Goal: Communication & Community: Answer question/provide support

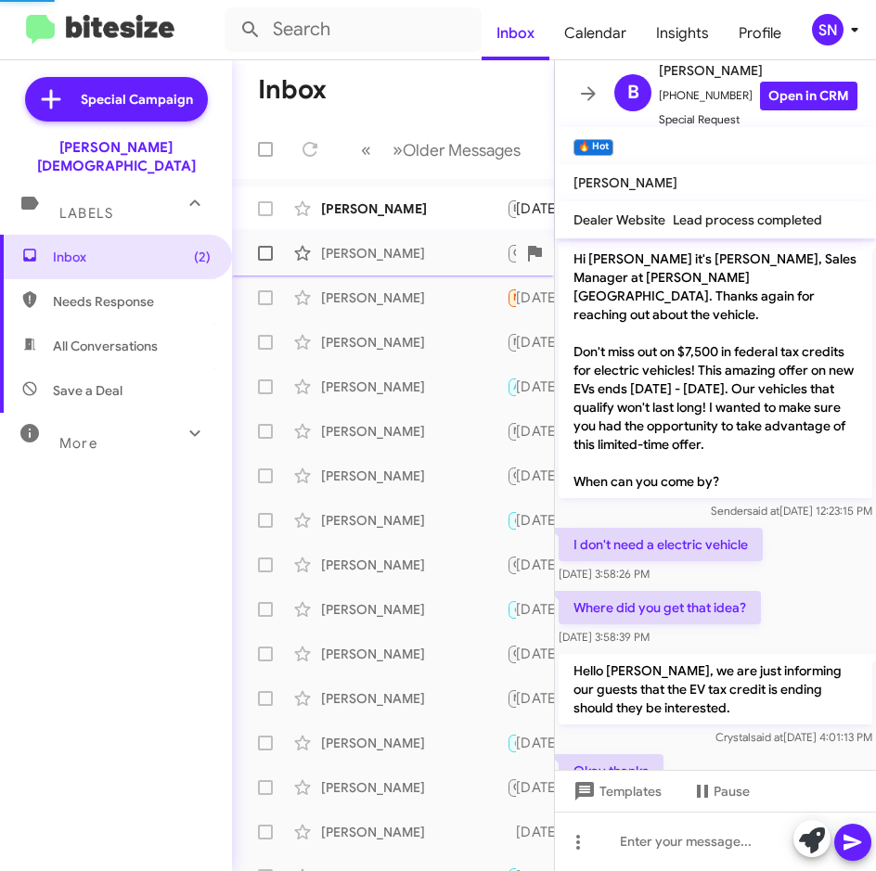
scroll to position [307, 0]
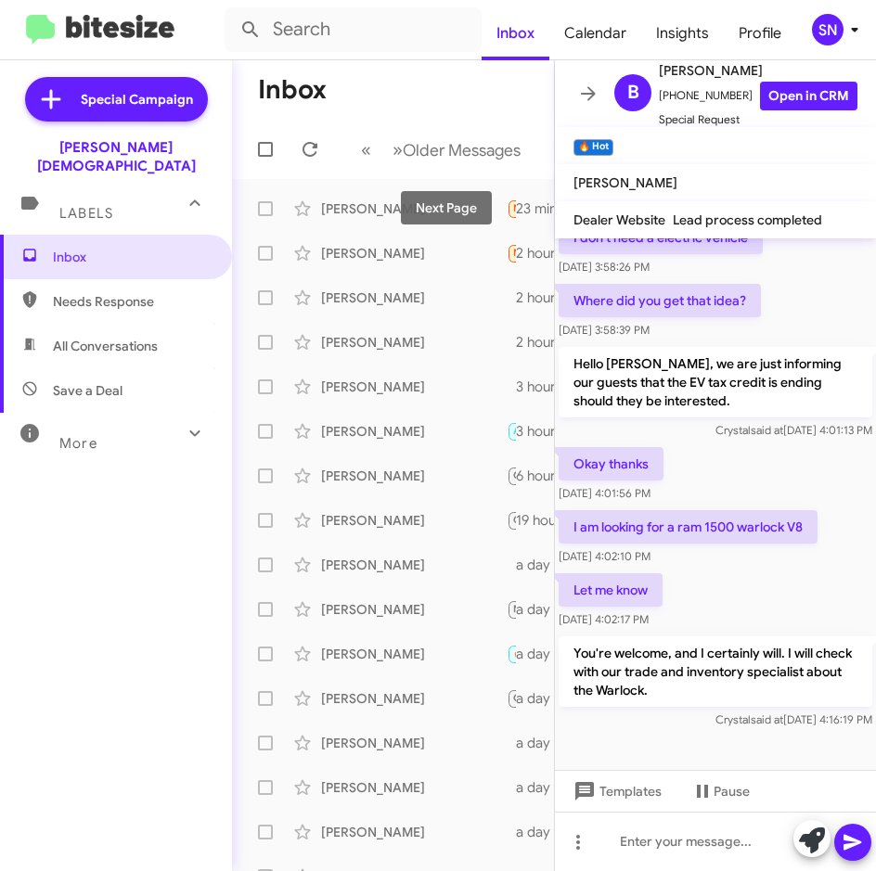
click at [383, 212] on mat-tooltip-component "Next Page" at bounding box center [446, 208] width 135 height 78
click at [355, 212] on div "[PERSON_NAME]" at bounding box center [414, 208] width 186 height 19
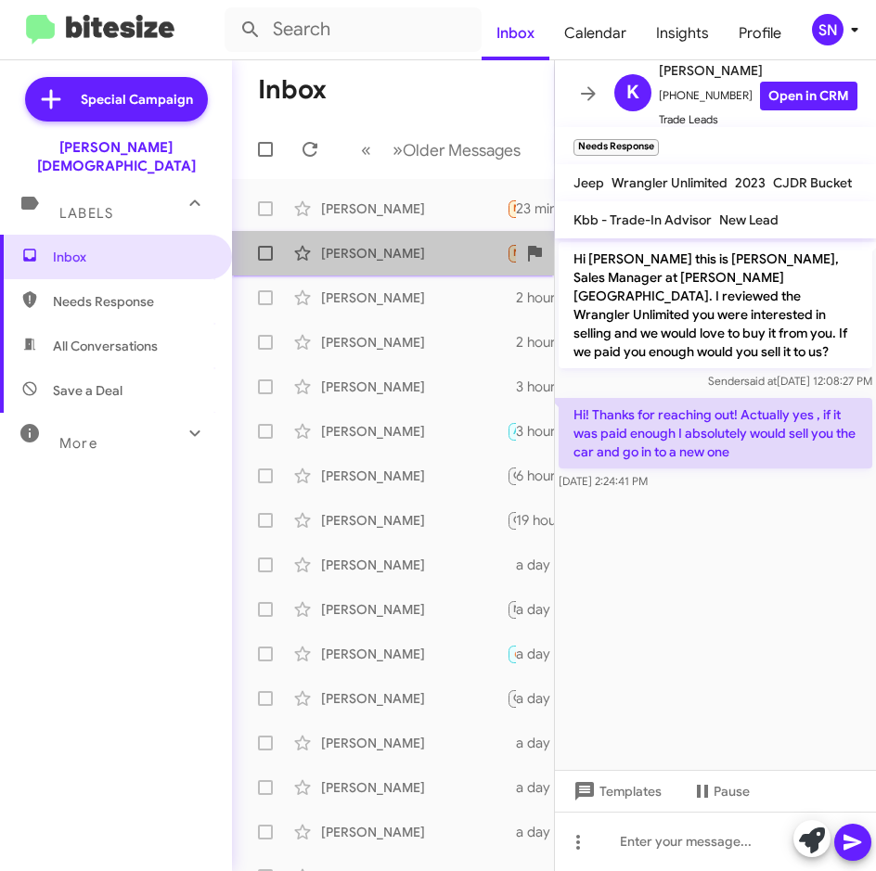
click at [417, 255] on div "[PERSON_NAME]" at bounding box center [414, 253] width 186 height 19
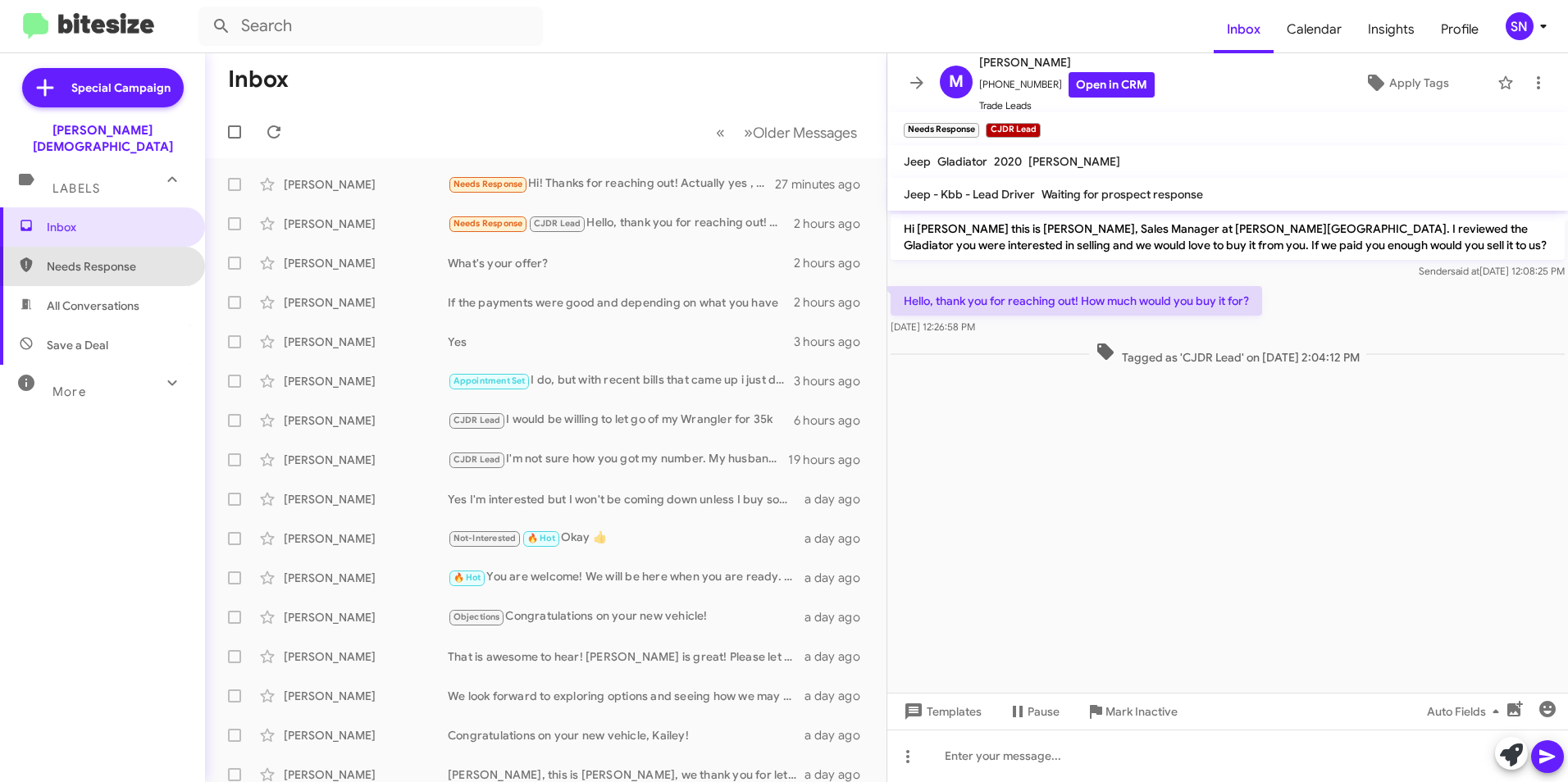
click at [101, 258] on span "Needs Response" at bounding box center [117, 266] width 140 height 17
type input "in:needs-response"
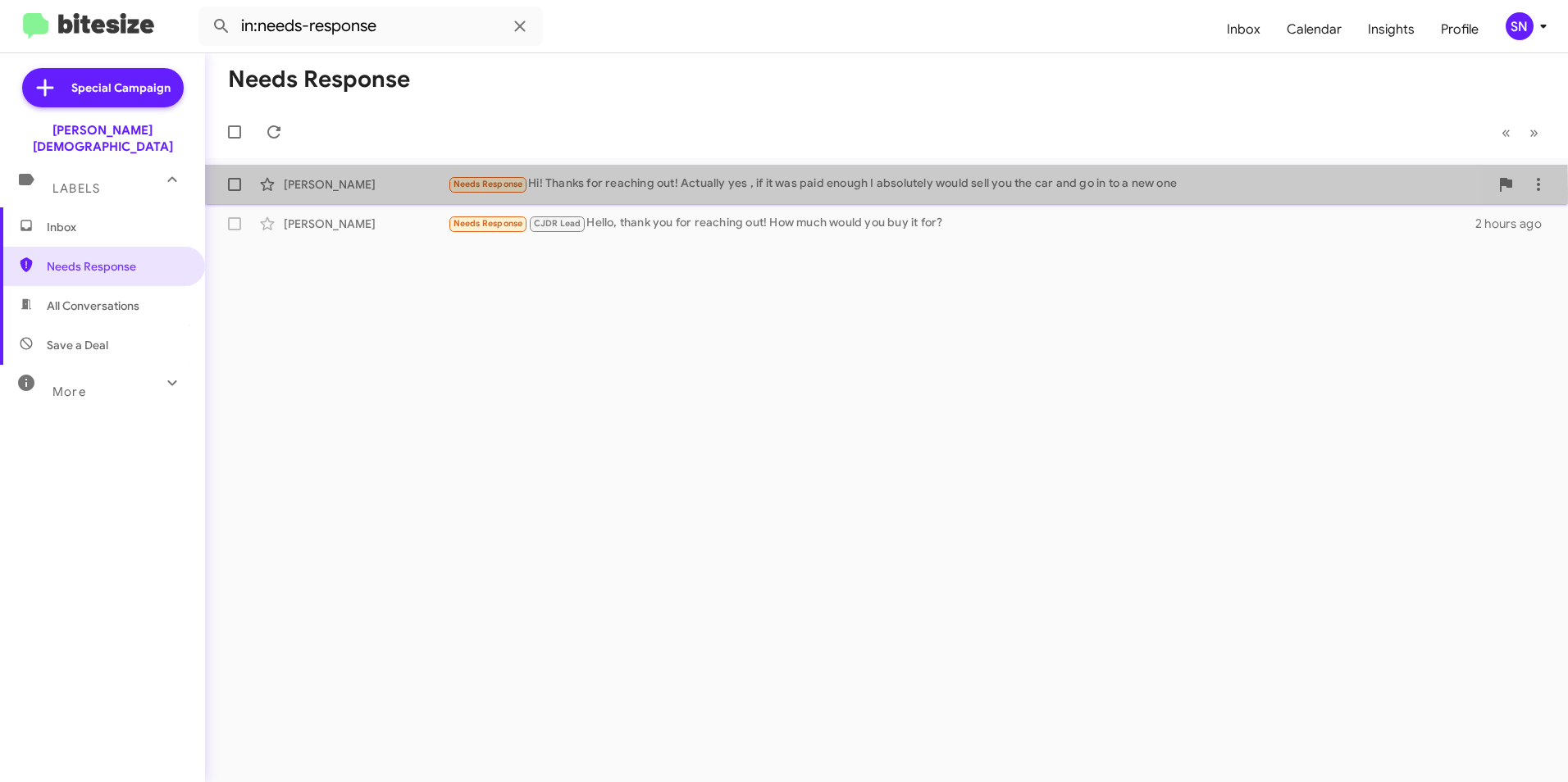
click at [379, 194] on div "[PERSON_NAME] Needs Response Hi! Thanks for reaching out! Actually yes , if it …" at bounding box center [887, 184] width 1336 height 33
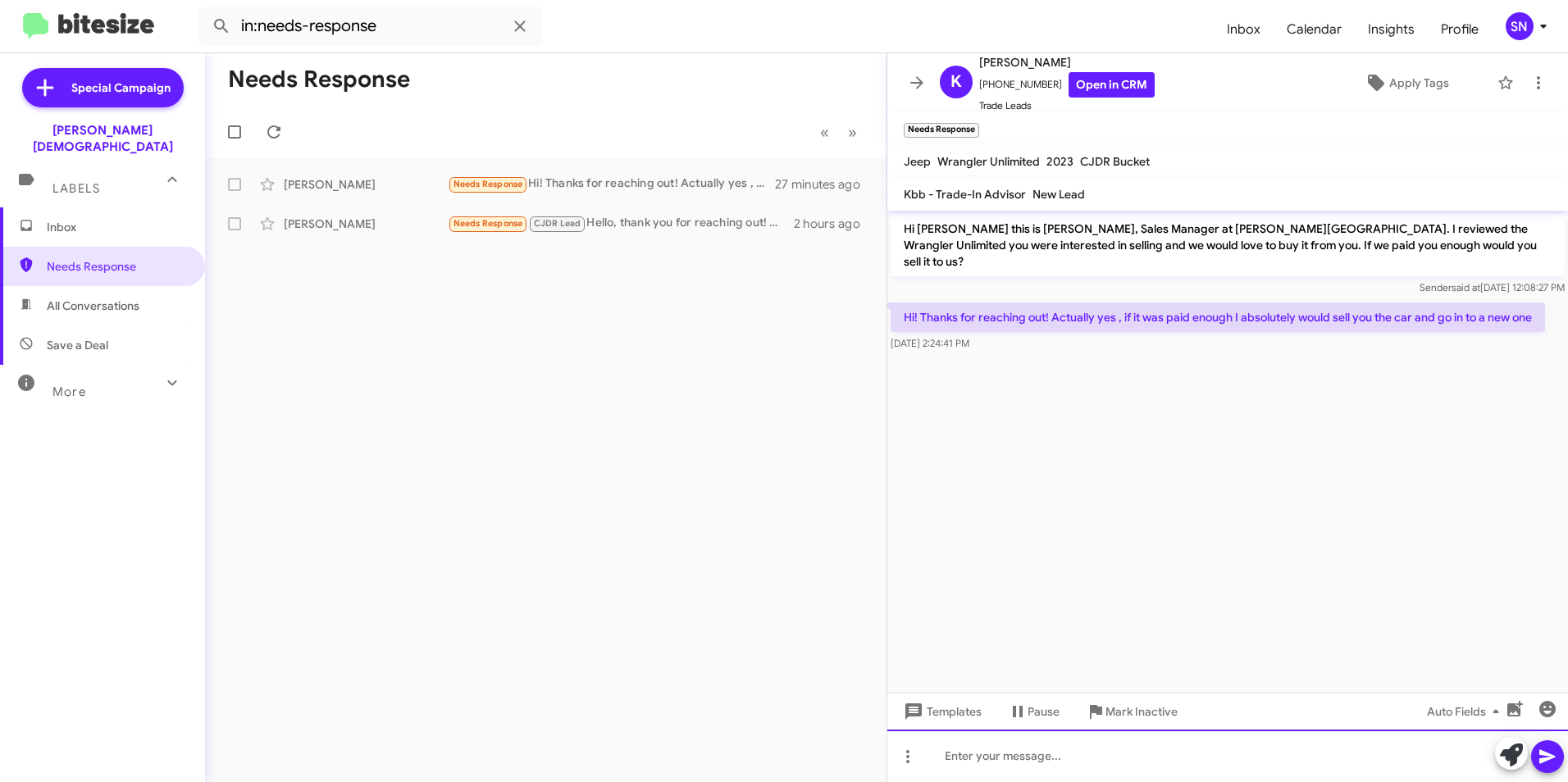
click at [773, 761] on div at bounding box center [1228, 755] width 681 height 52
click at [773, 749] on button at bounding box center [1547, 756] width 33 height 33
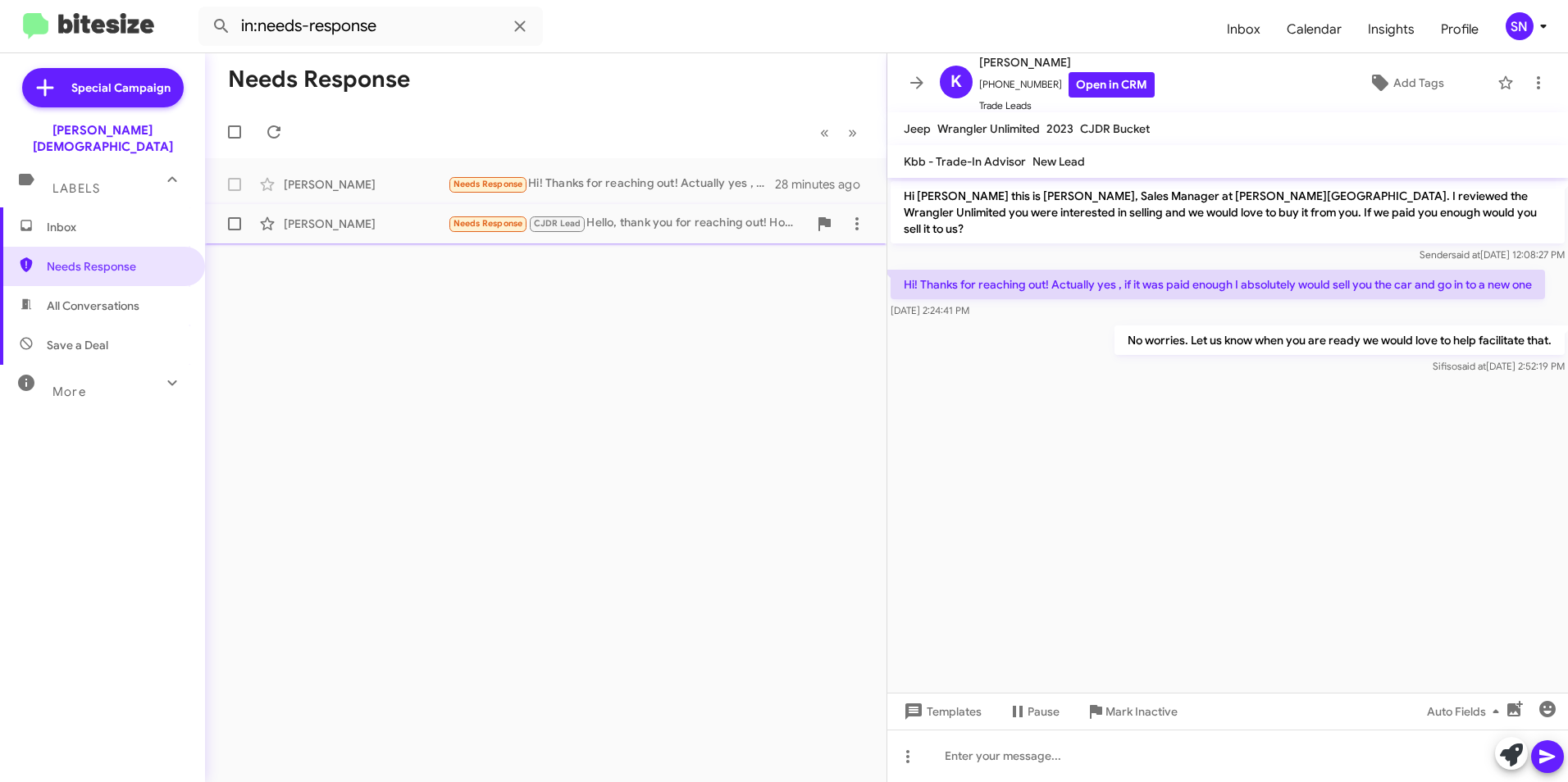
click at [394, 224] on div "[PERSON_NAME]" at bounding box center [366, 224] width 164 height 17
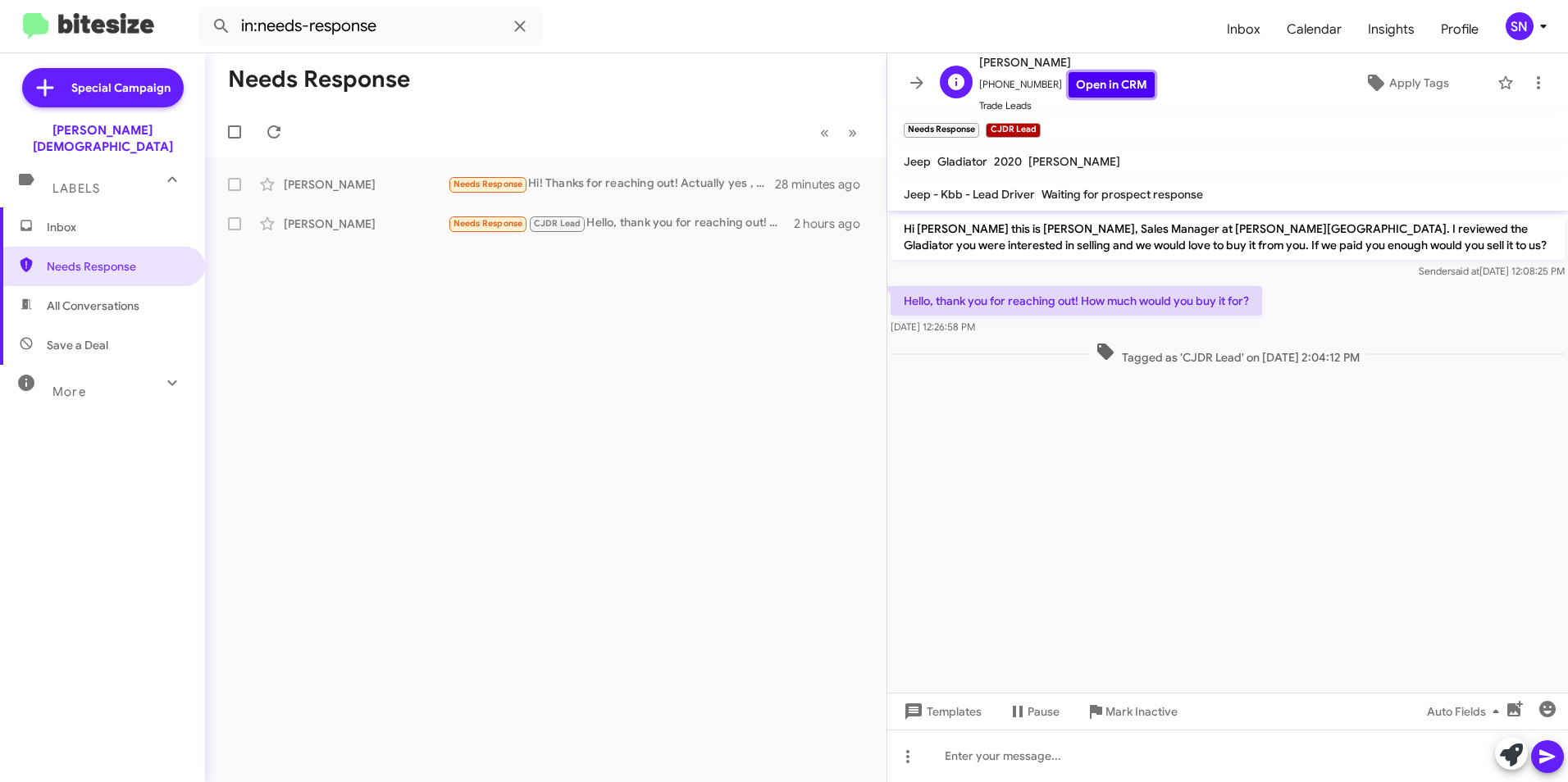
click at [773, 86] on link "Open in CRM" at bounding box center [1111, 85] width 86 height 26
click at [773, 755] on div at bounding box center [1228, 755] width 681 height 52
click at [773, 760] on icon at bounding box center [1548, 756] width 19 height 19
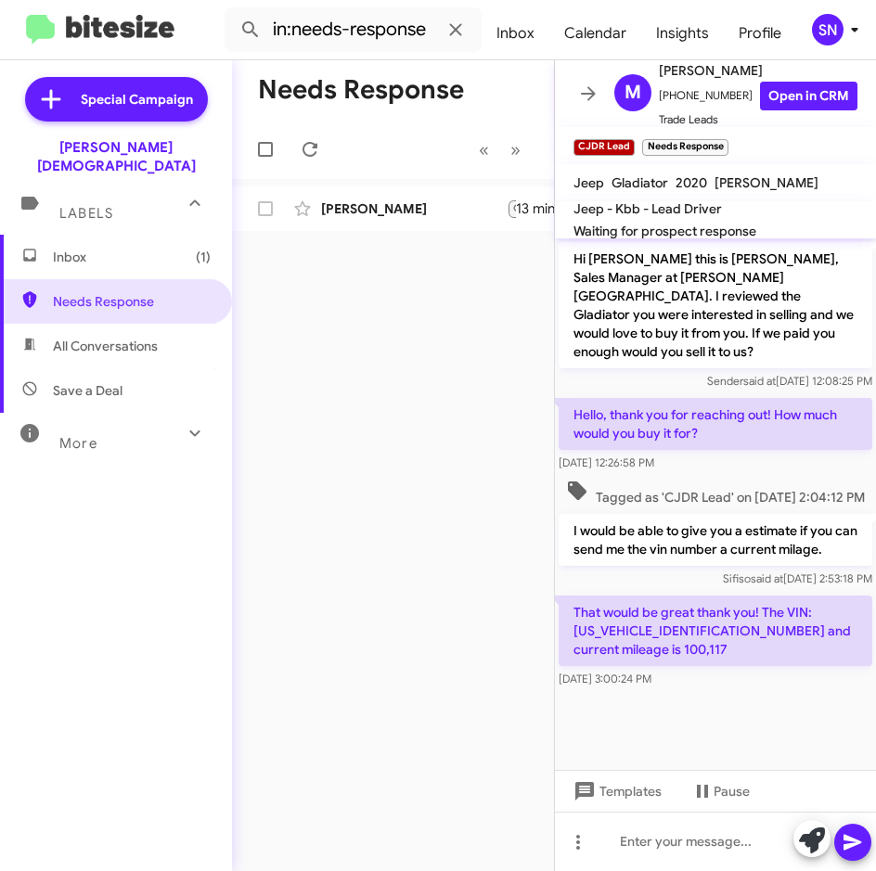
click at [125, 248] on span "Inbox (1)" at bounding box center [132, 257] width 158 height 19
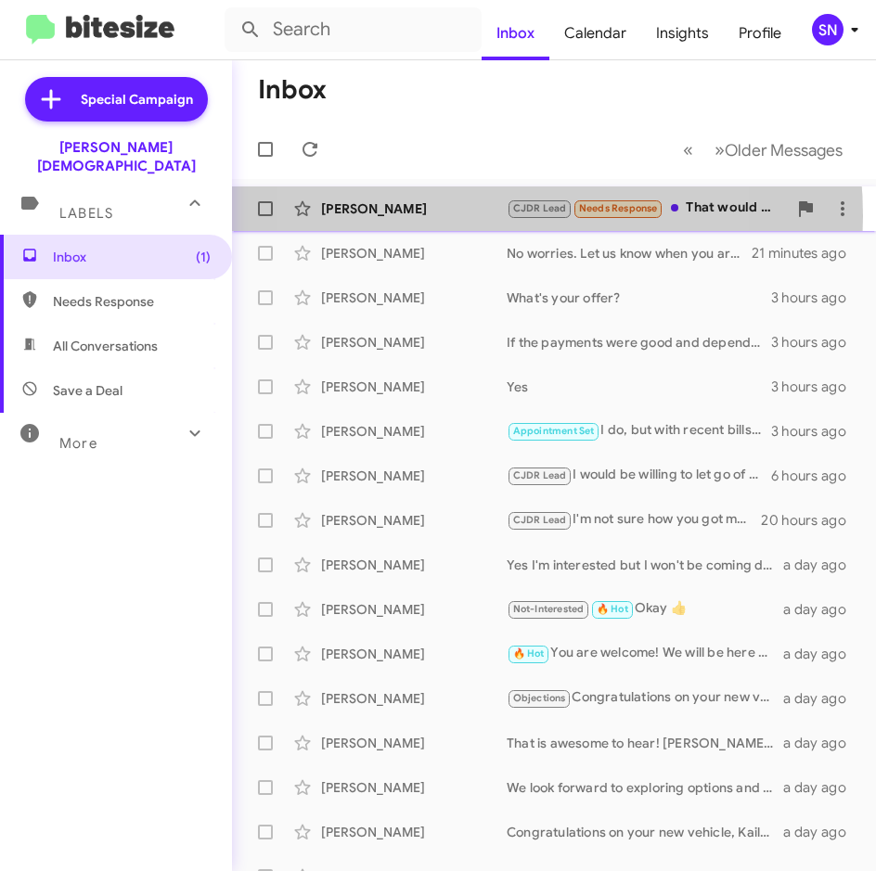
click at [452, 217] on div "[PERSON_NAME]" at bounding box center [414, 208] width 186 height 19
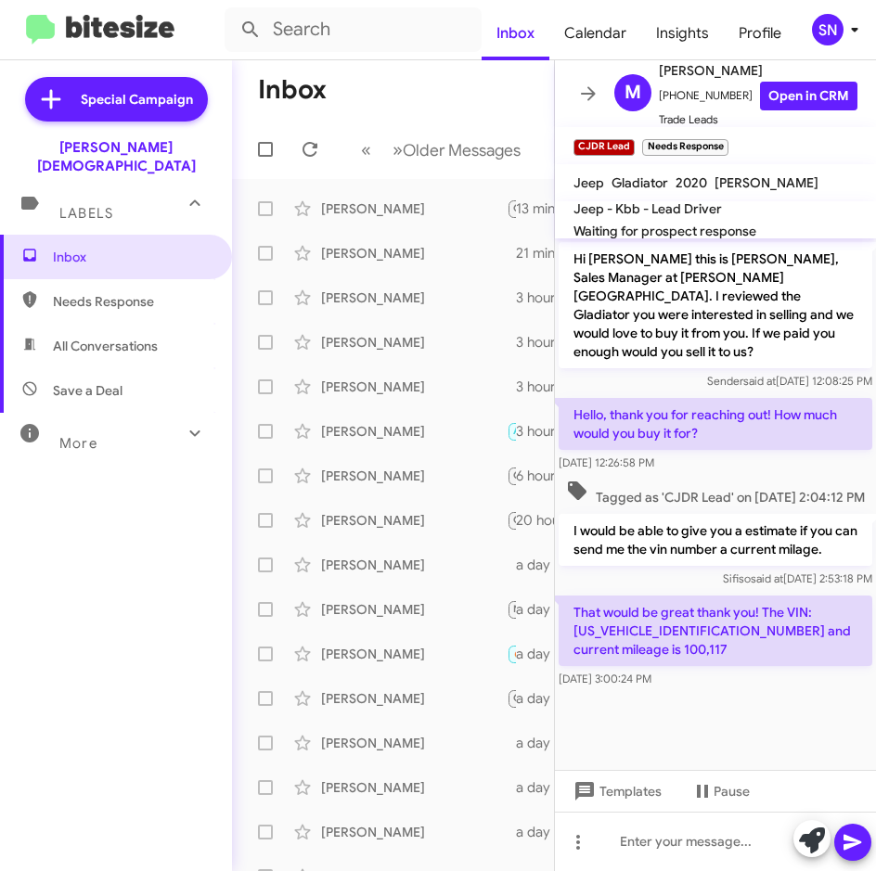
click at [611, 629] on p "That would be great thank you! The VIN: [US_VEHICLE_IDENTIFICATION_NUMBER] and …" at bounding box center [716, 631] width 314 height 71
copy p "[US_VEHICLE_IDENTIFICATION_NUMBER]"
click at [627, 829] on div at bounding box center [715, 841] width 321 height 59
click at [862, 836] on icon at bounding box center [852, 842] width 22 height 22
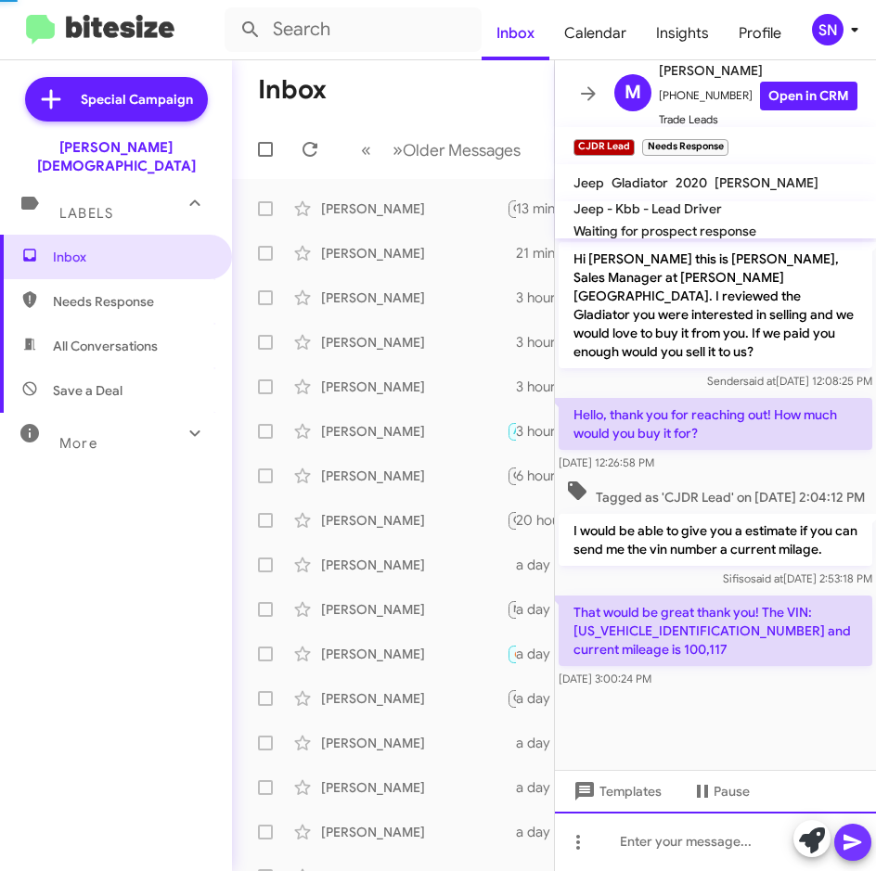
scroll to position [50, 0]
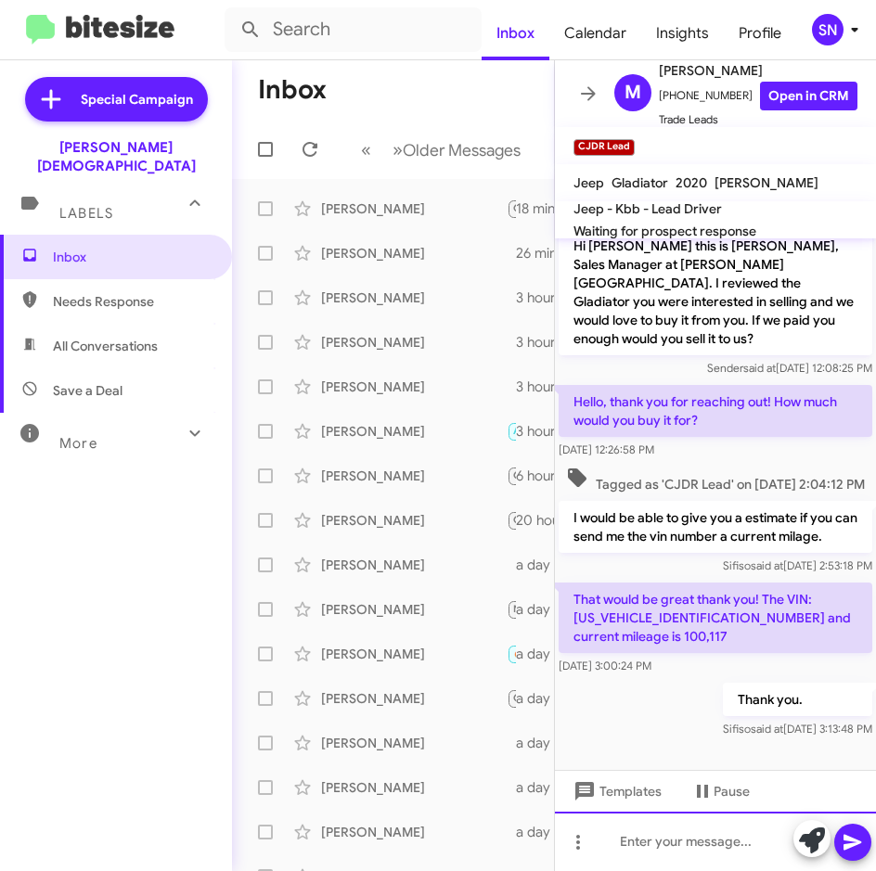
click at [661, 844] on div at bounding box center [715, 841] width 321 height 59
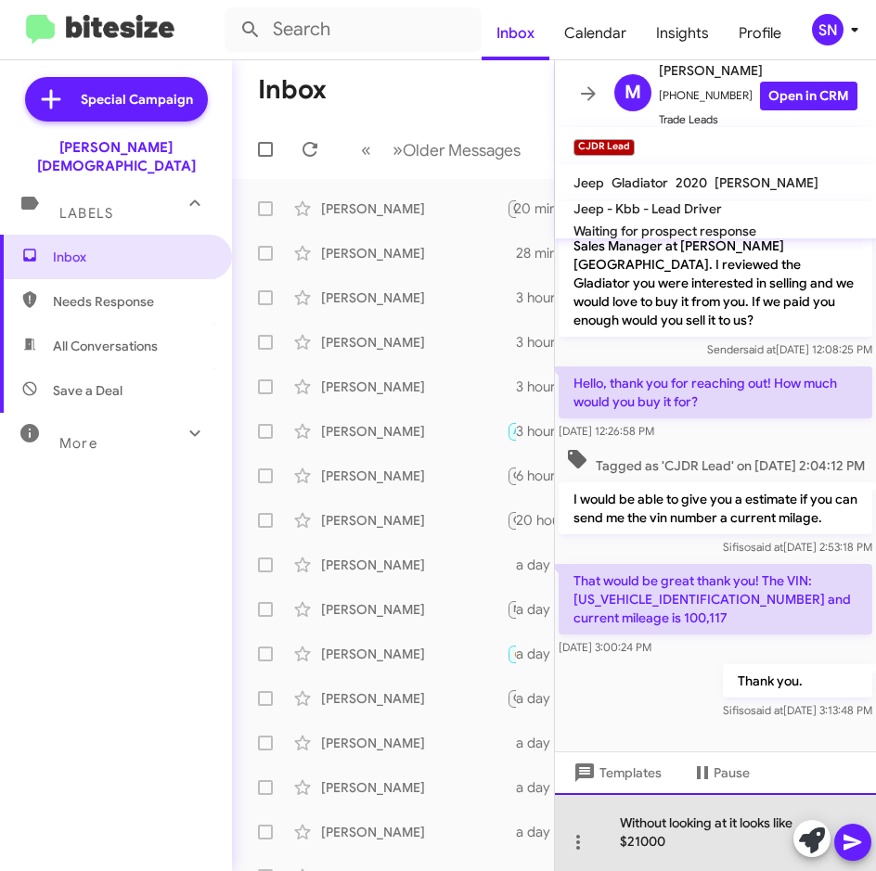
click at [699, 854] on div "Without looking at it looks like $21000" at bounding box center [715, 832] width 321 height 78
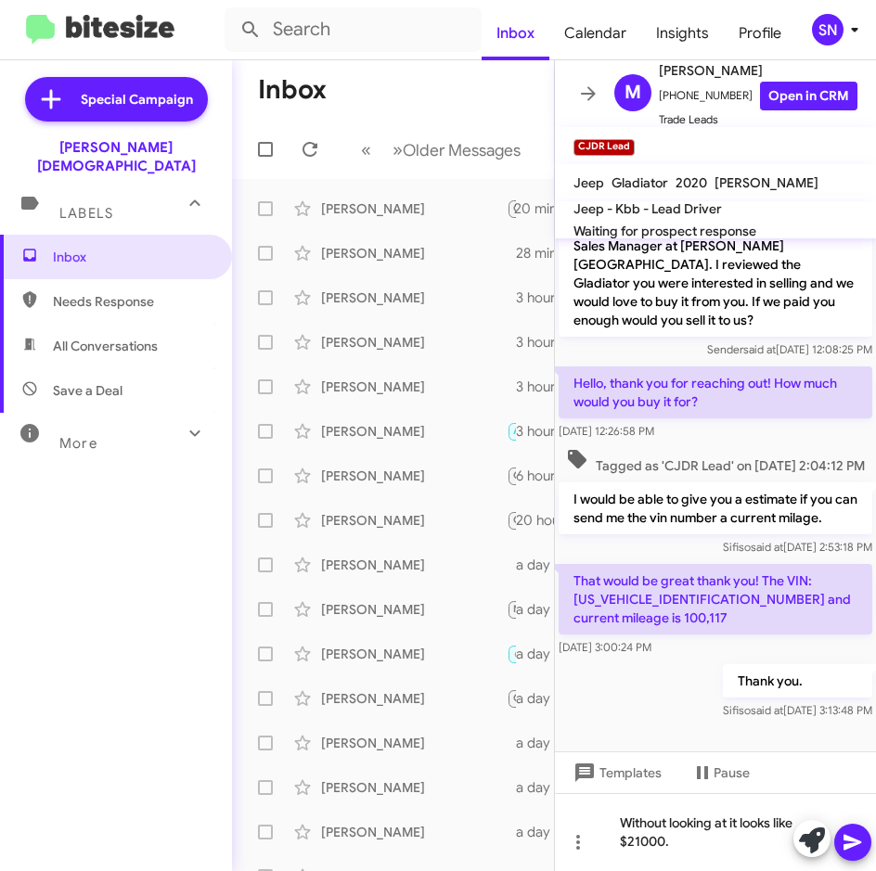
click at [855, 848] on icon at bounding box center [852, 842] width 22 height 22
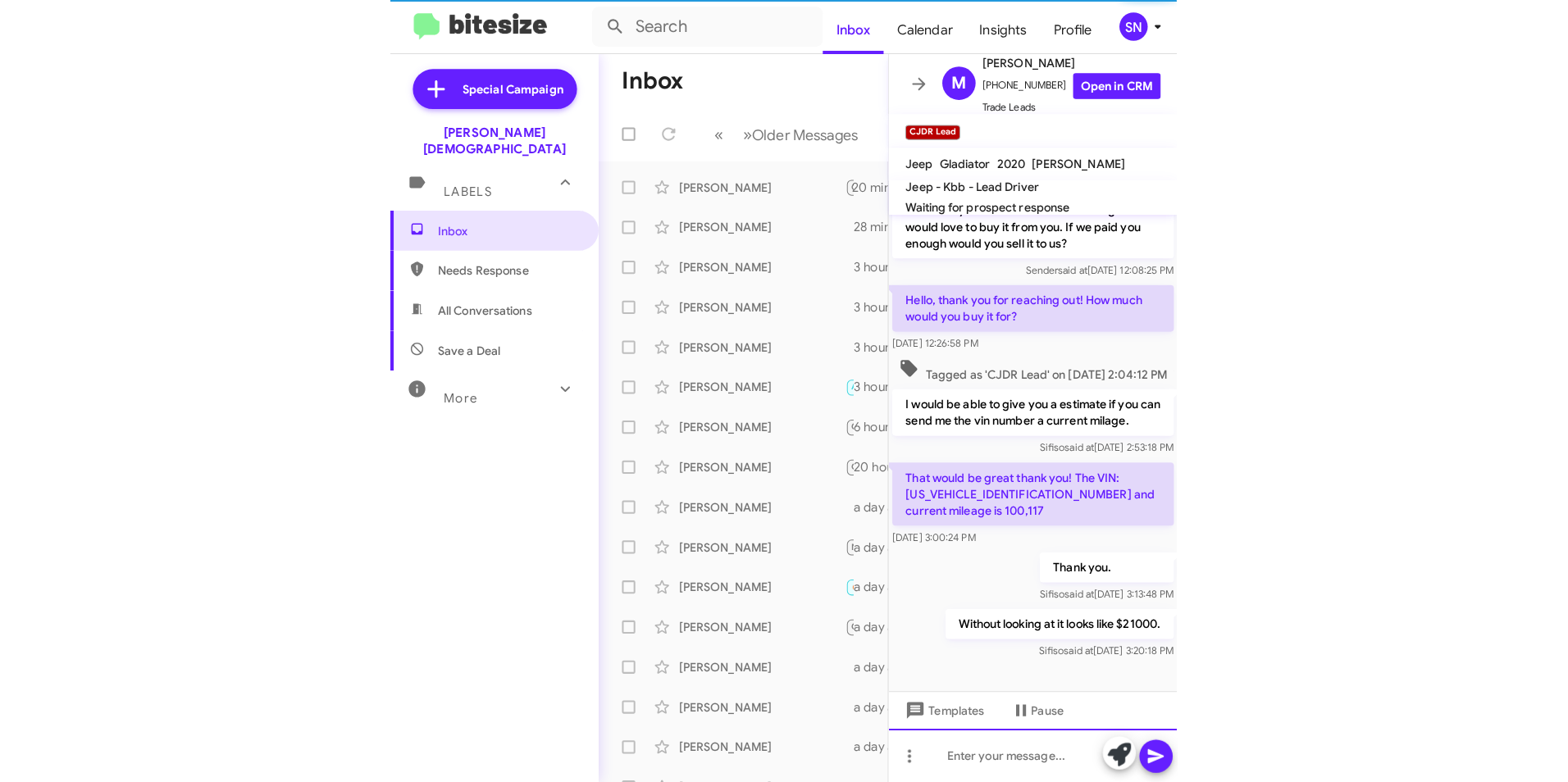
scroll to position [104, 0]
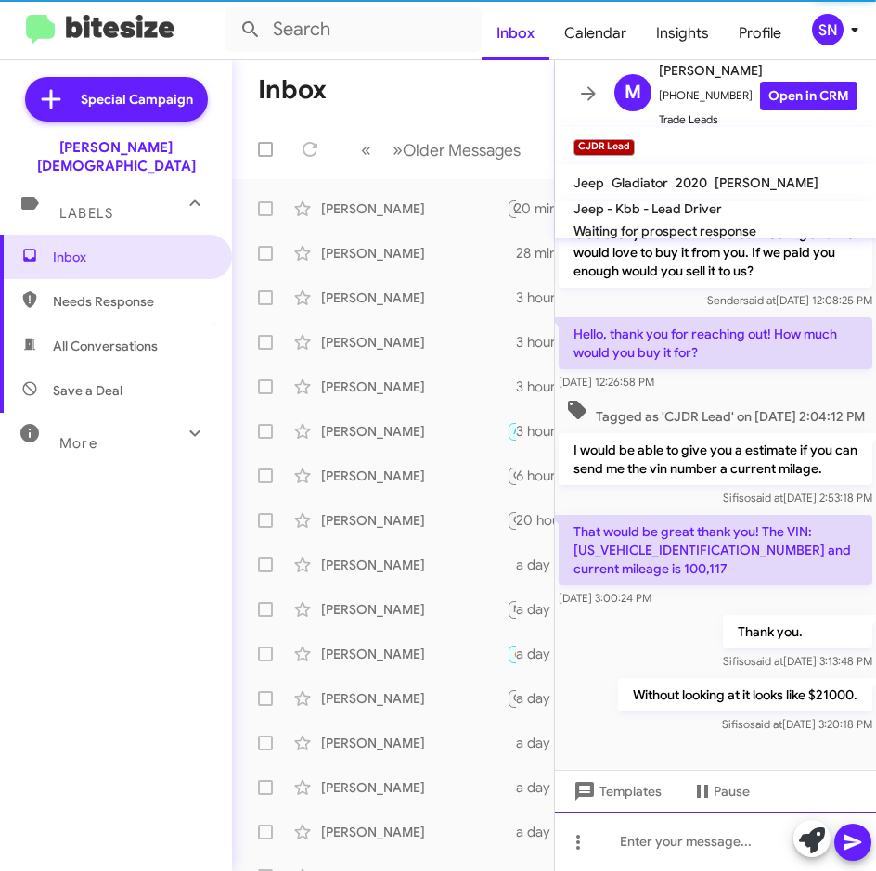
click at [730, 850] on div at bounding box center [715, 841] width 321 height 59
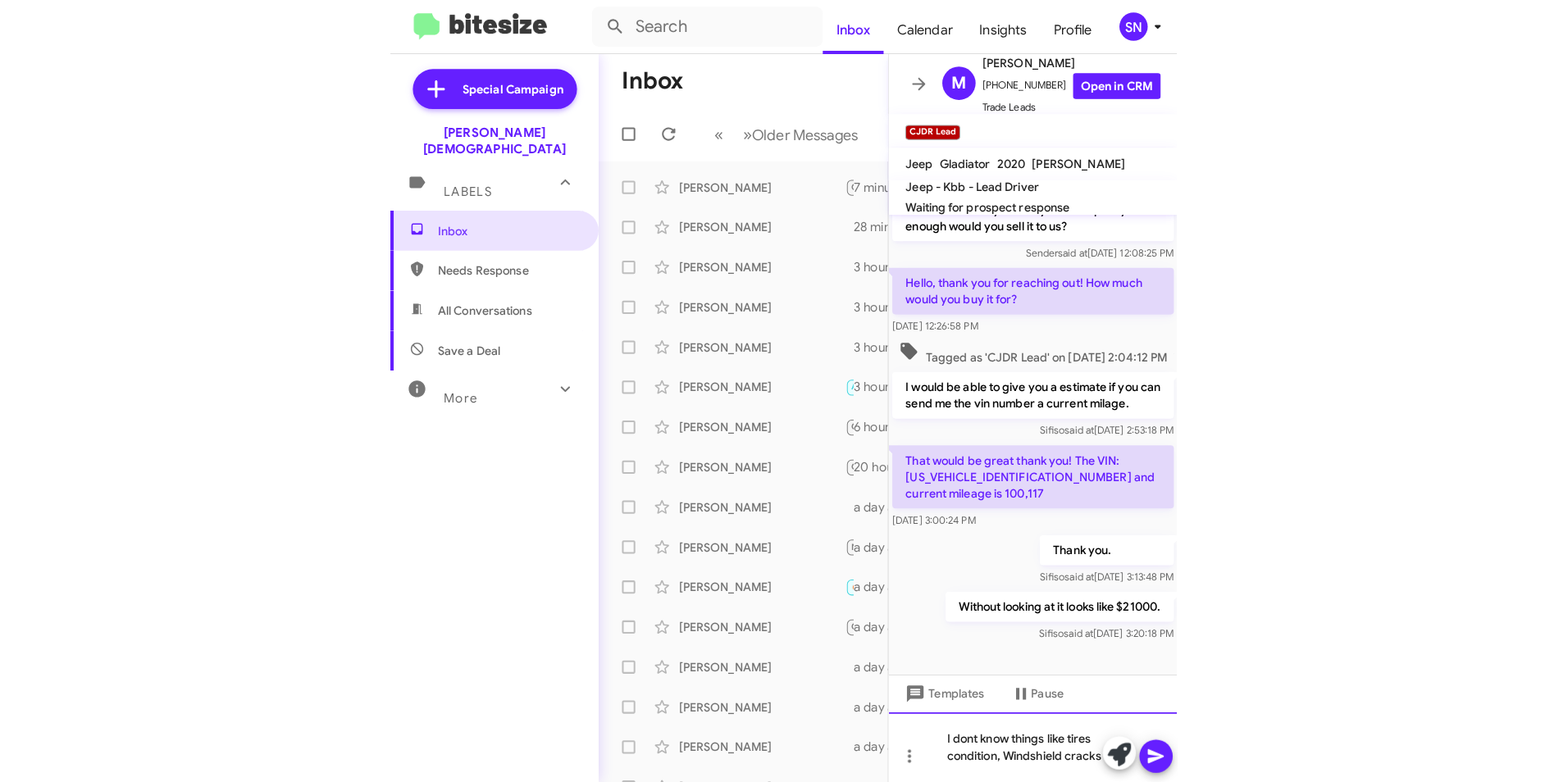
scroll to position [0, 0]
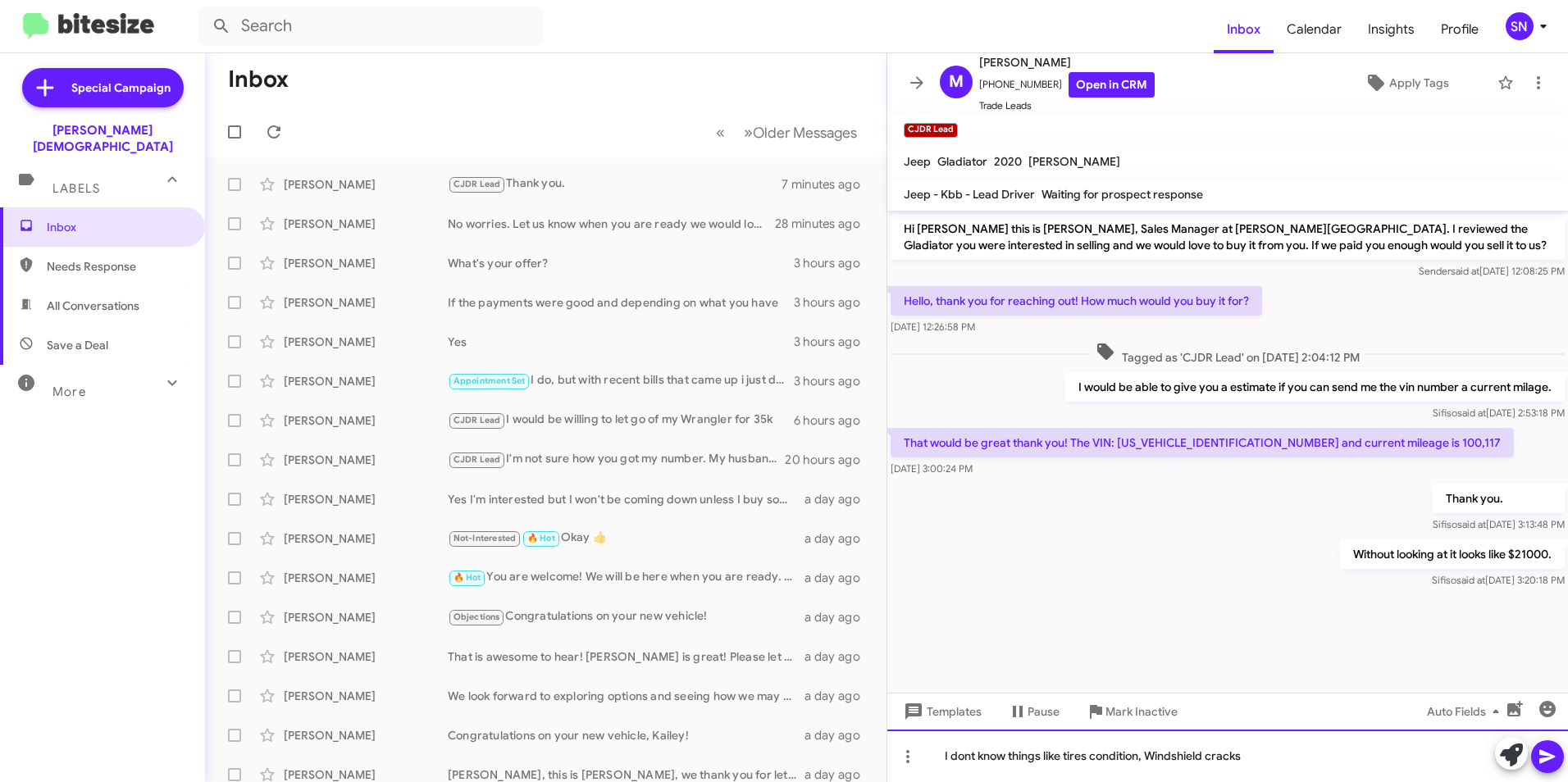
click at [773, 761] on div "I dont know things like tires condition, Windshield cracks" at bounding box center [1228, 755] width 681 height 52
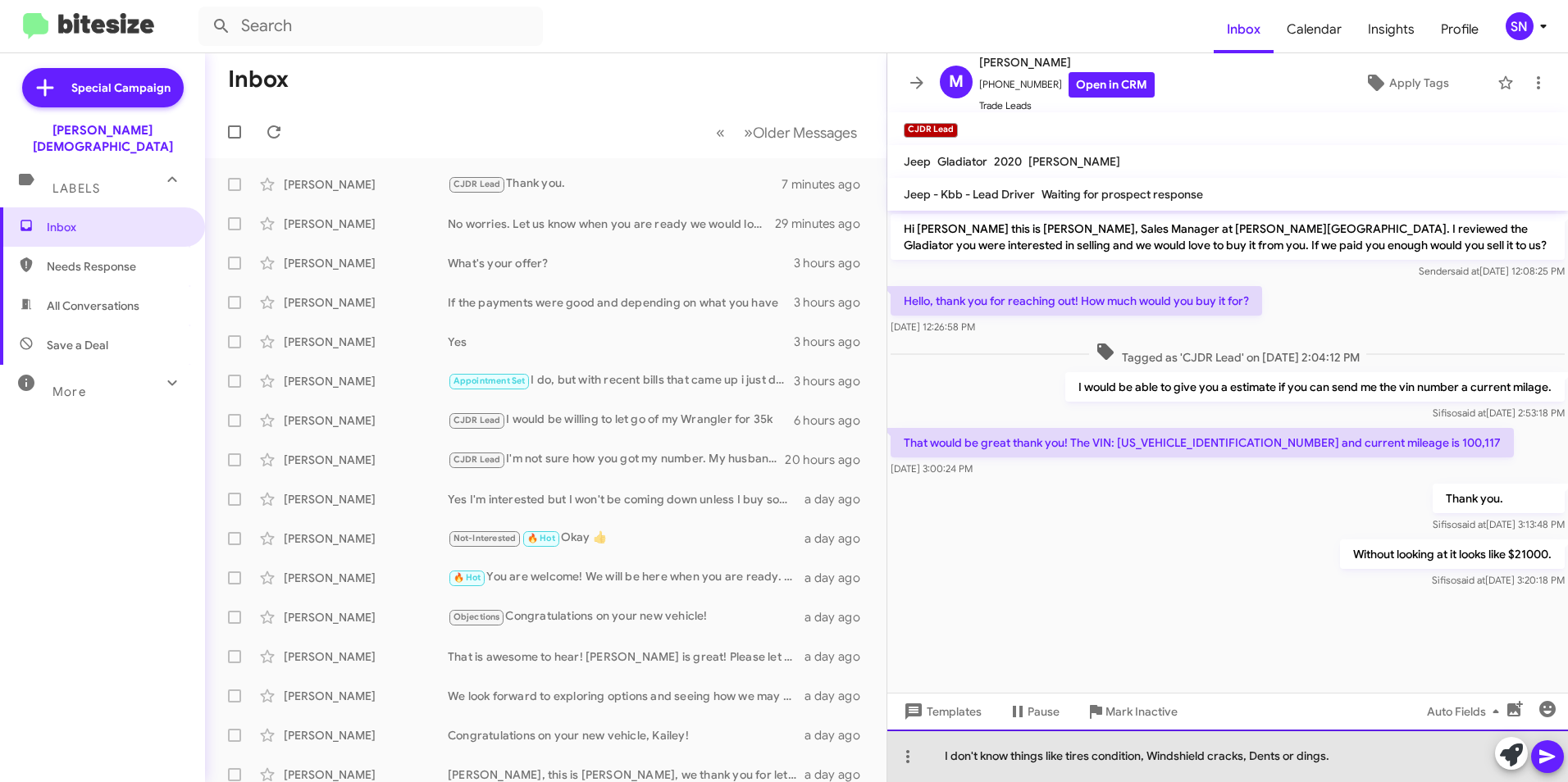
click at [773, 756] on div "I don't know things like tires condition, Windshield cracks, Dents or dings." at bounding box center [1228, 755] width 681 height 52
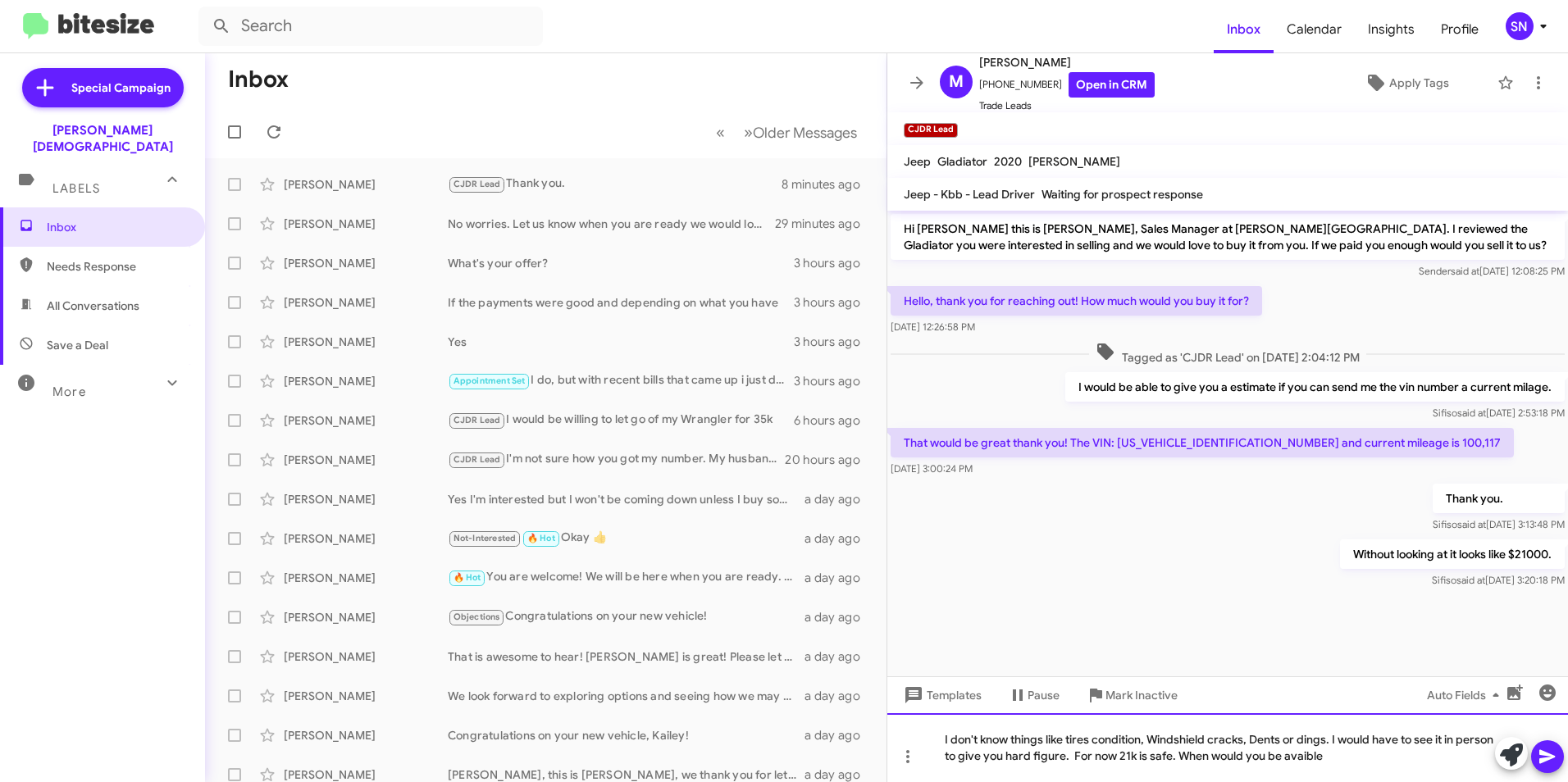
click at [773, 760] on div "I don't know things like tires condition, Windshield cracks, Dents or dings. I …" at bounding box center [1228, 748] width 681 height 69
click at [773, 755] on icon at bounding box center [1547, 757] width 16 height 14
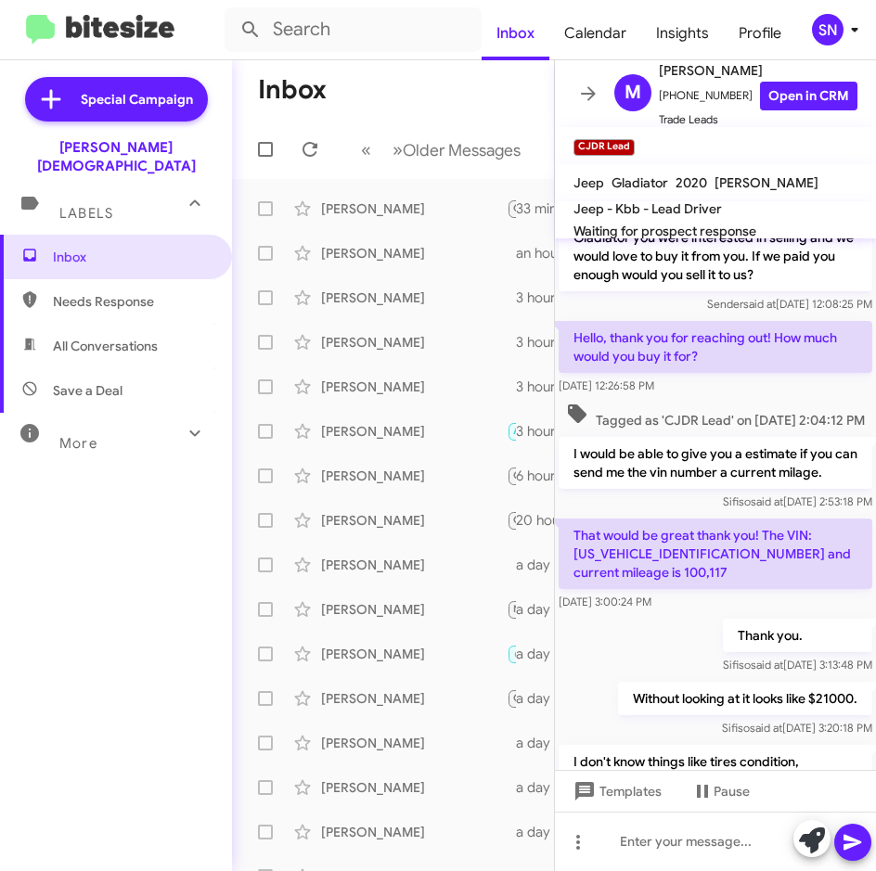
scroll to position [260, 0]
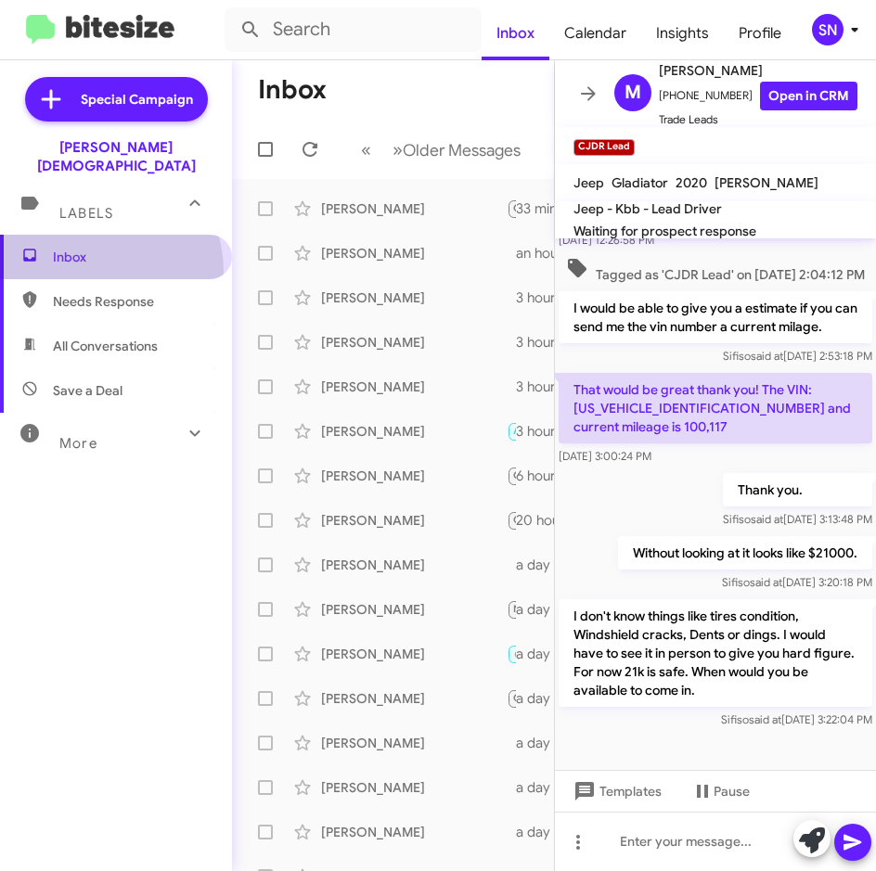
click at [80, 254] on span "Inbox" at bounding box center [116, 257] width 232 height 45
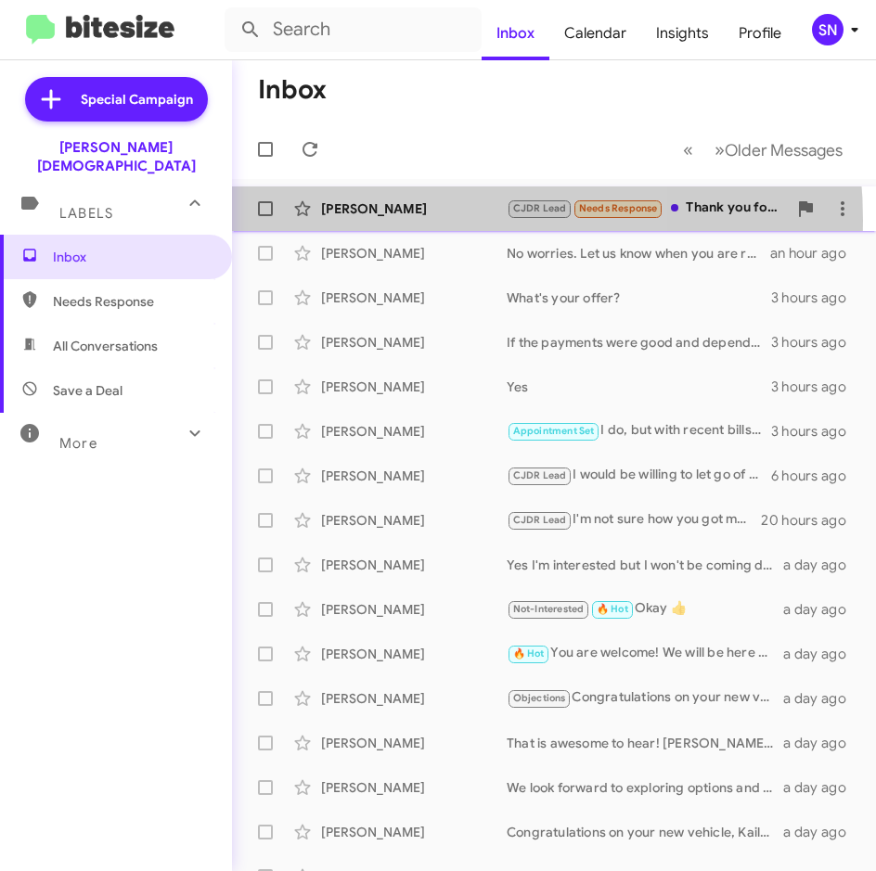
click at [411, 220] on div "[PERSON_NAME] CJDR Lead Needs Response Thank you for the estimate! We just got …" at bounding box center [554, 208] width 614 height 37
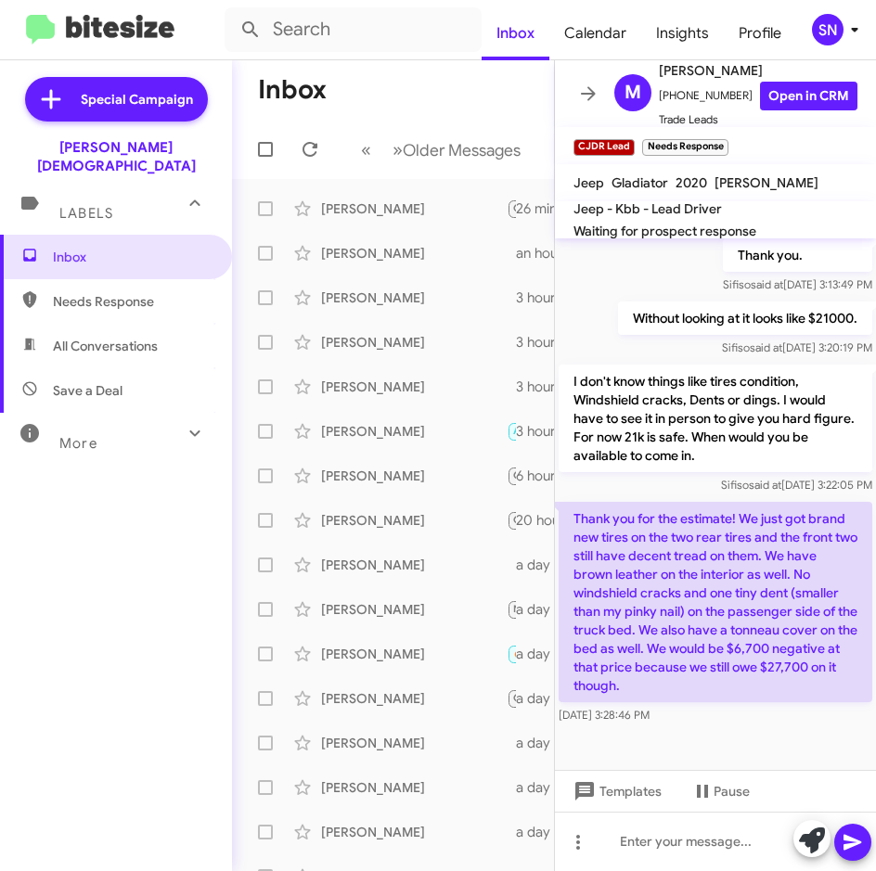
scroll to position [494, 0]
click at [658, 858] on div at bounding box center [715, 841] width 321 height 59
